Goal: Information Seeking & Learning: Learn about a topic

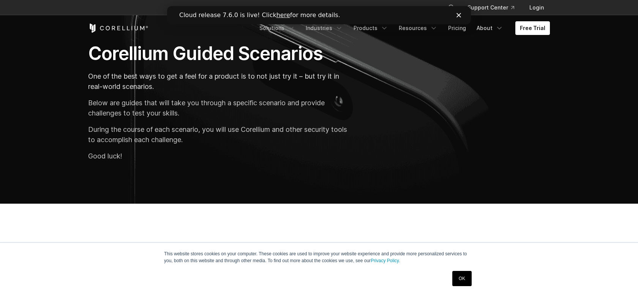
scroll to position [49, 0]
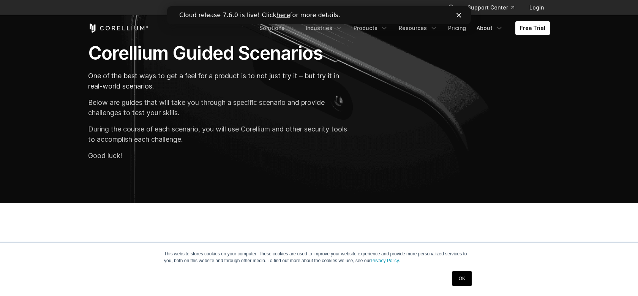
click at [461, 277] on link "OK" at bounding box center [461, 278] width 19 height 15
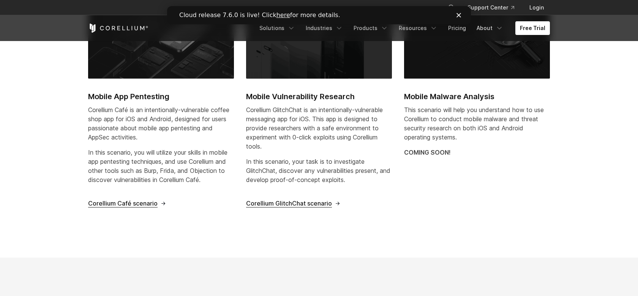
scroll to position [307, 0]
click at [151, 203] on span "Corellium Café scenario" at bounding box center [122, 203] width 69 height 8
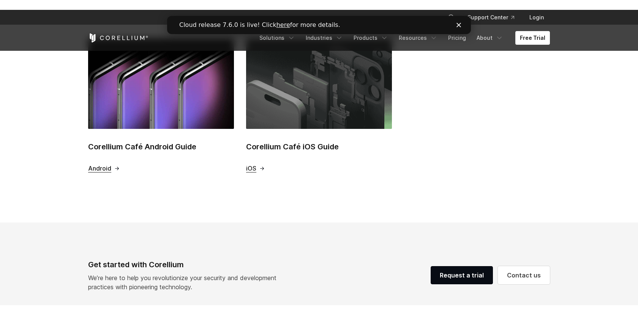
scroll to position [335, 0]
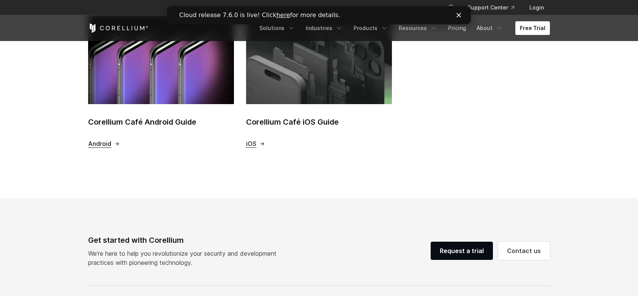
click at [327, 116] on h2 "Corellium Café iOS Guide" at bounding box center [319, 121] width 146 height 11
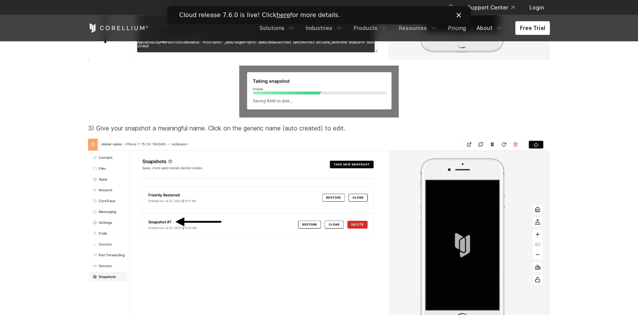
scroll to position [3174, 0]
